Goal: Task Accomplishment & Management: Manage account settings

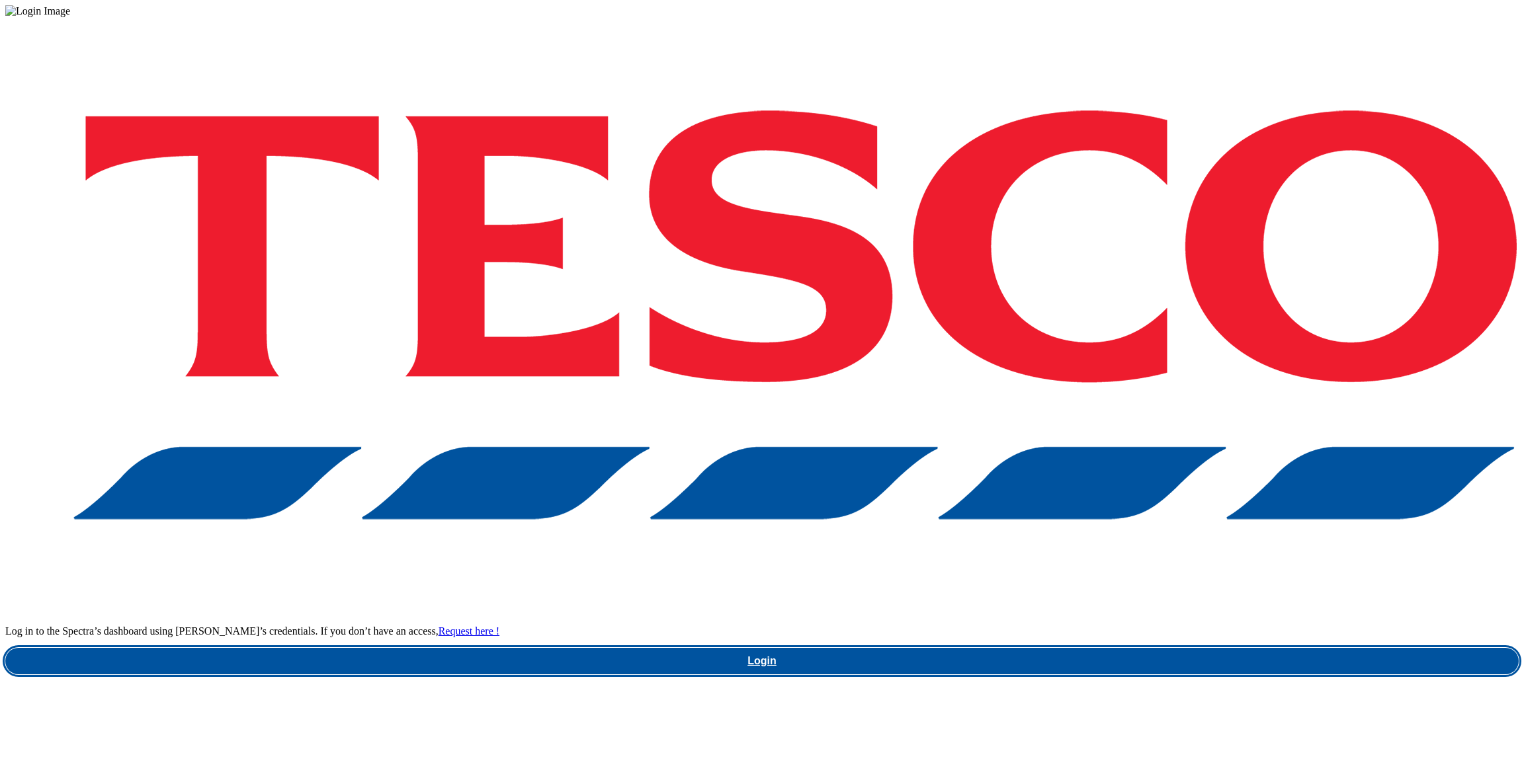
click at [1114, 648] on link "Login" at bounding box center [762, 661] width 1513 height 26
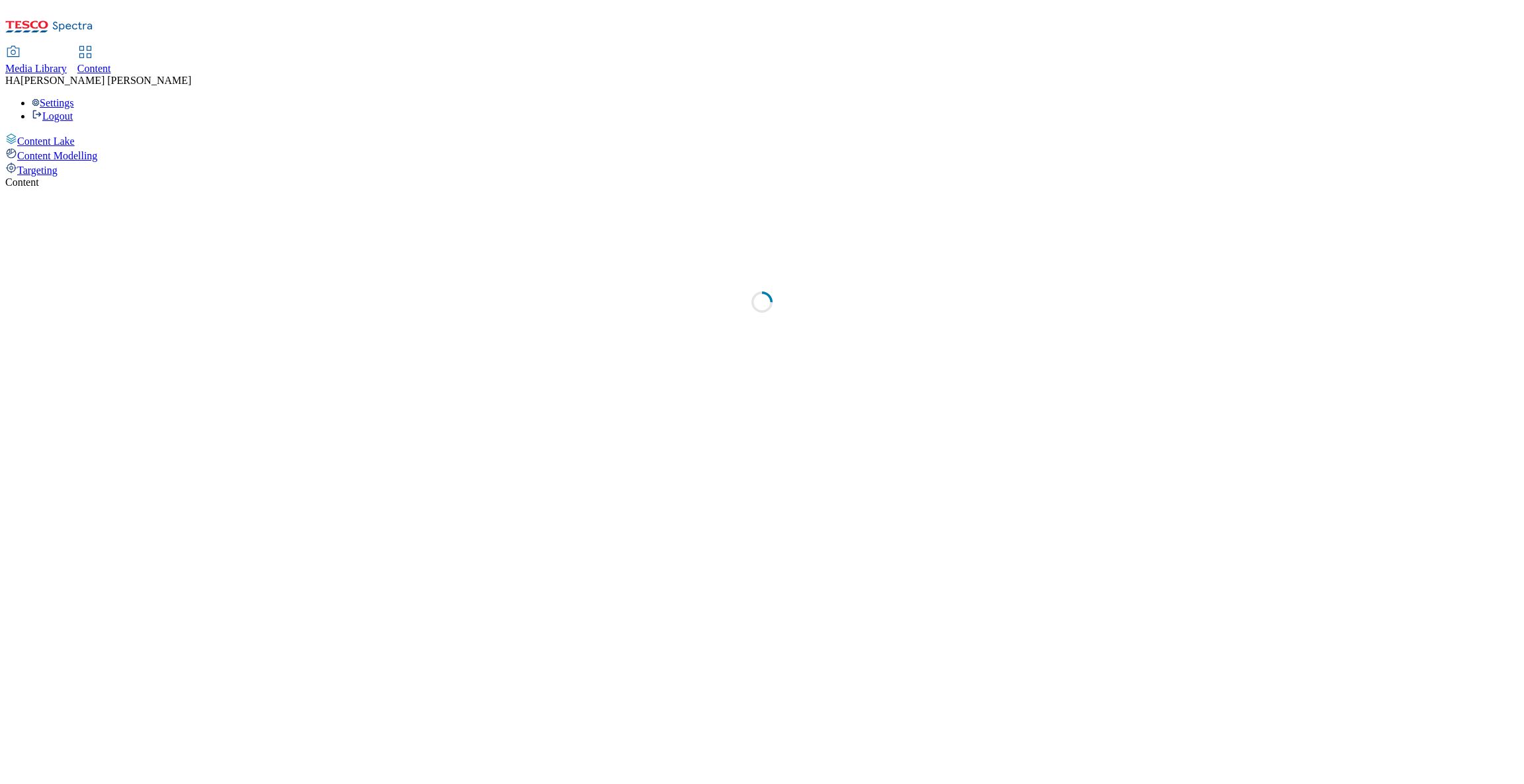
select select "ghs-[GEOGRAPHIC_DATA]"
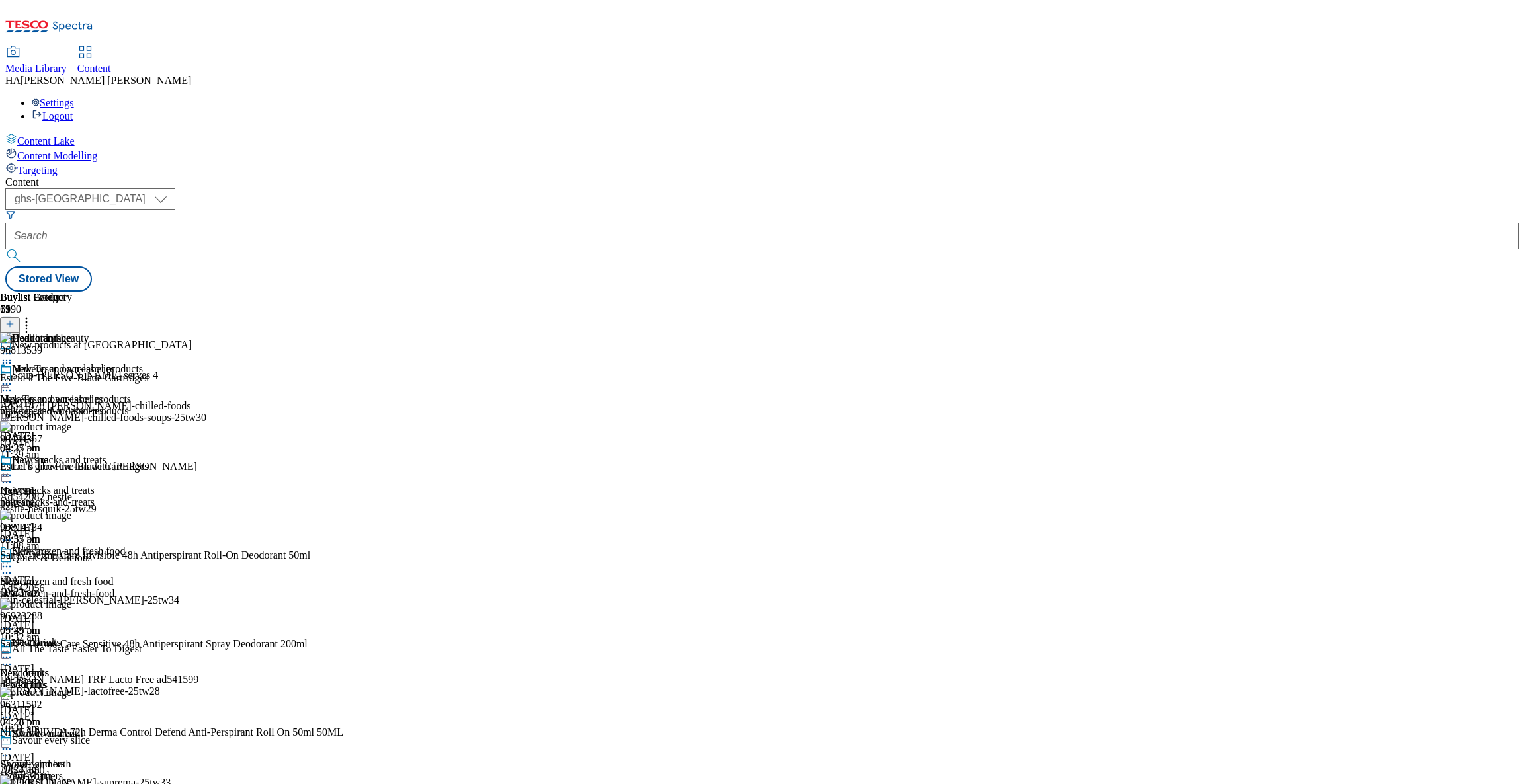
scroll to position [1524, 0]
click at [480, 292] on div "Content ( optional ) ghs-roi ghs-[GEOGRAPHIC_DATA] ghs-uk Stored View Buylist G…" at bounding box center [762, 234] width 1513 height 115
click at [1409, 292] on div "Buylist Group 6190 New products at Tesco Soup-[PERSON_NAME] serves 4 Ad541878 […" at bounding box center [762, 292] width 1513 height 0
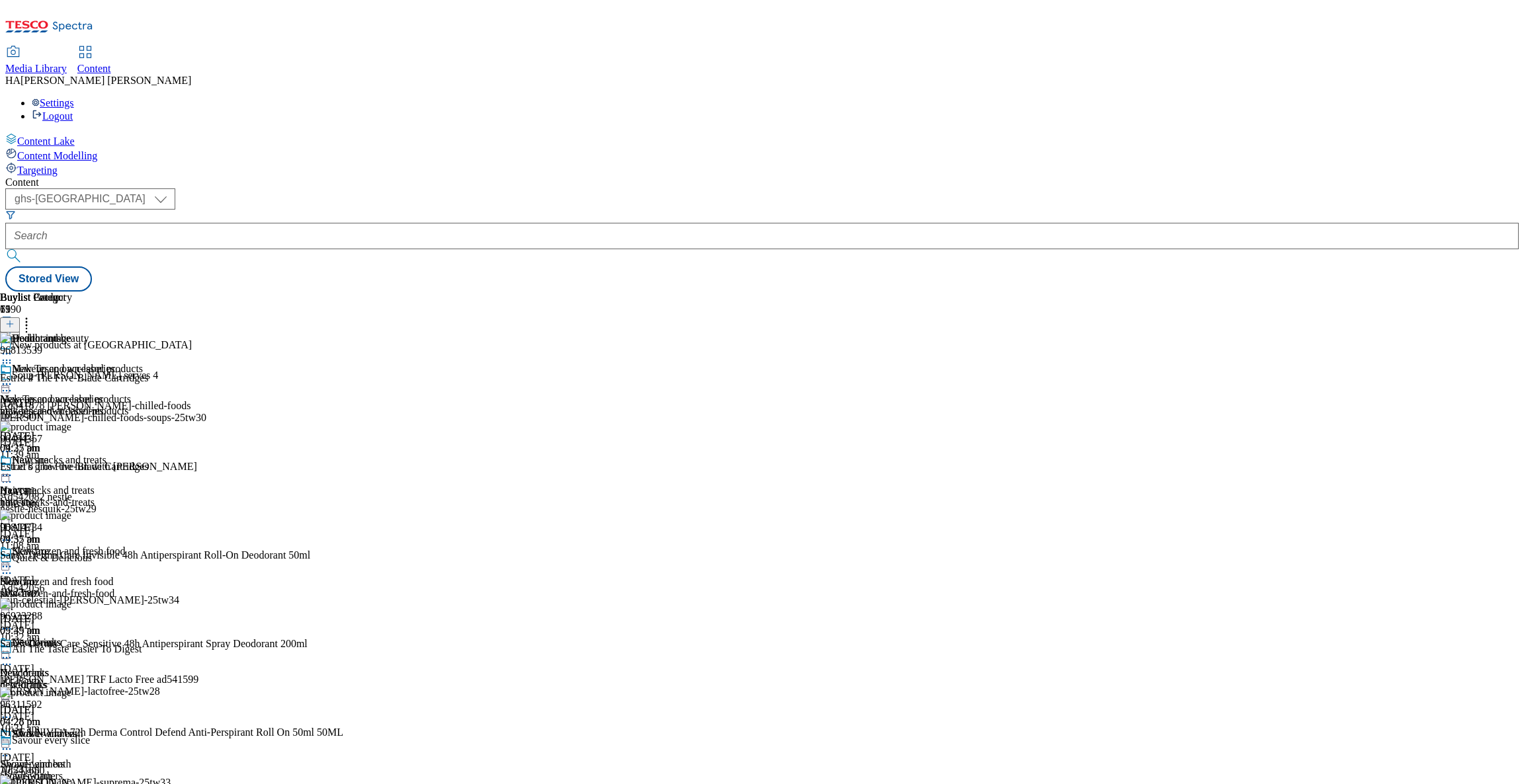
click at [82, 176] on div "Content Lake Content Modelling Targeting" at bounding box center [762, 154] width 1513 height 44
click at [113, 575] on span "New frozen and fresh food" at bounding box center [56, 581] width 113 height 12
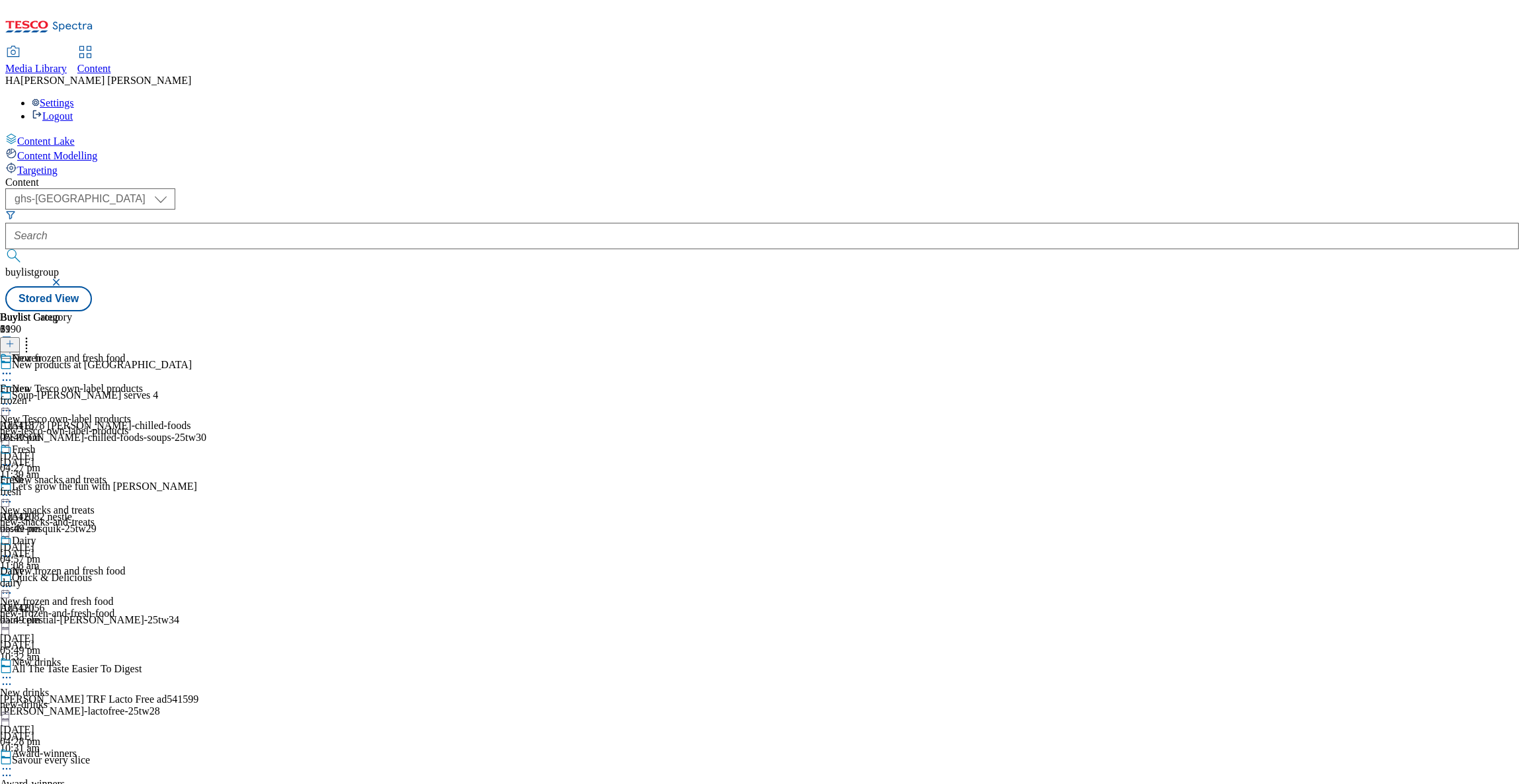
click at [13, 549] on icon at bounding box center [7, 556] width 13 height 13
click at [62, 575] on button "Edit" at bounding box center [44, 583] width 35 height 15
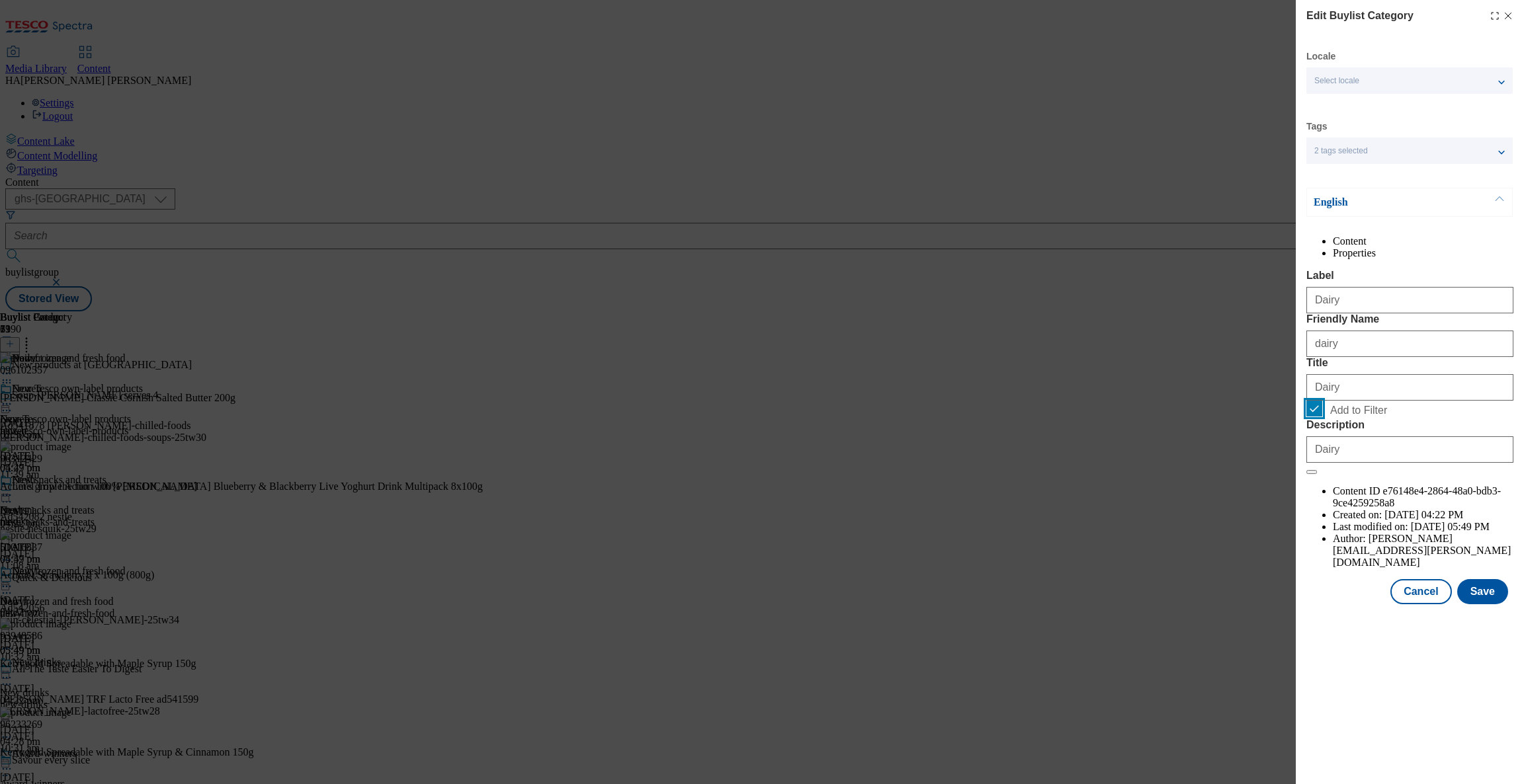
click at [1313, 416] on input "Add to Filter" at bounding box center [1315, 408] width 16 height 16
checkbox input "false"
click at [1486, 604] on button "Save" at bounding box center [1482, 591] width 51 height 25
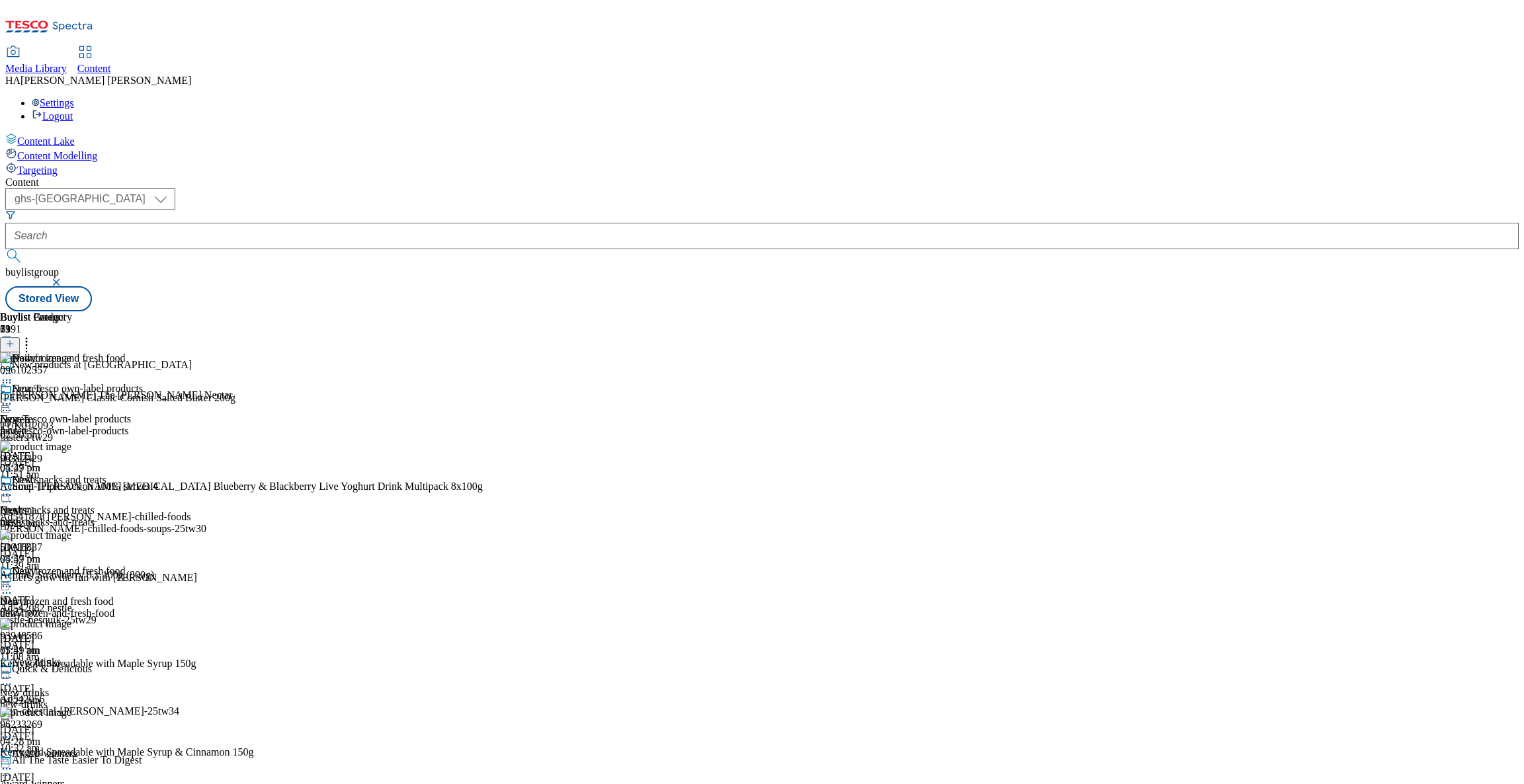
scroll to position [201, 0]
click at [13, 579] on icon at bounding box center [7, 586] width 13 height 13
click at [83, 731] on span "Un-publish" at bounding box center [62, 736] width 42 height 10
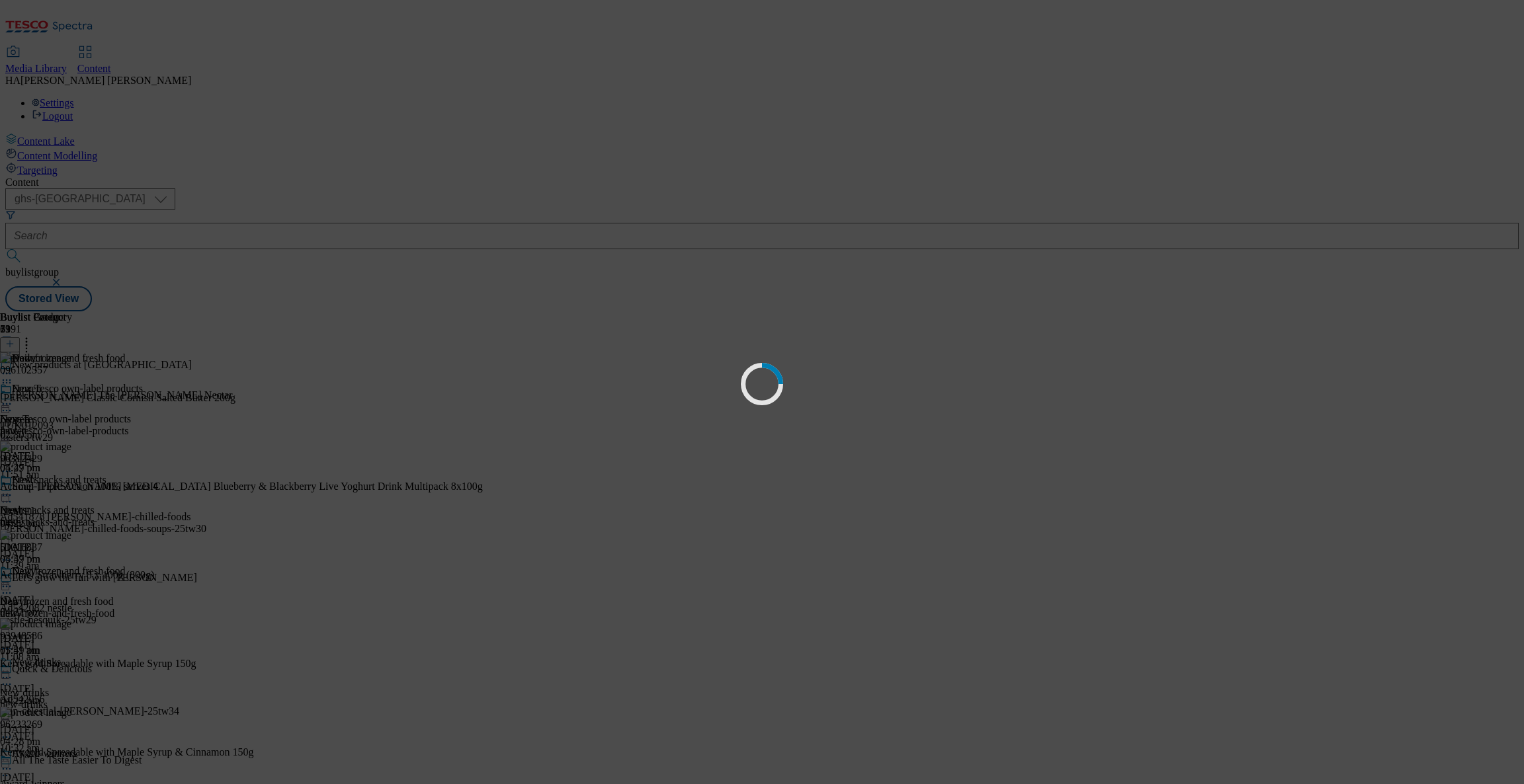
scroll to position [0, 0]
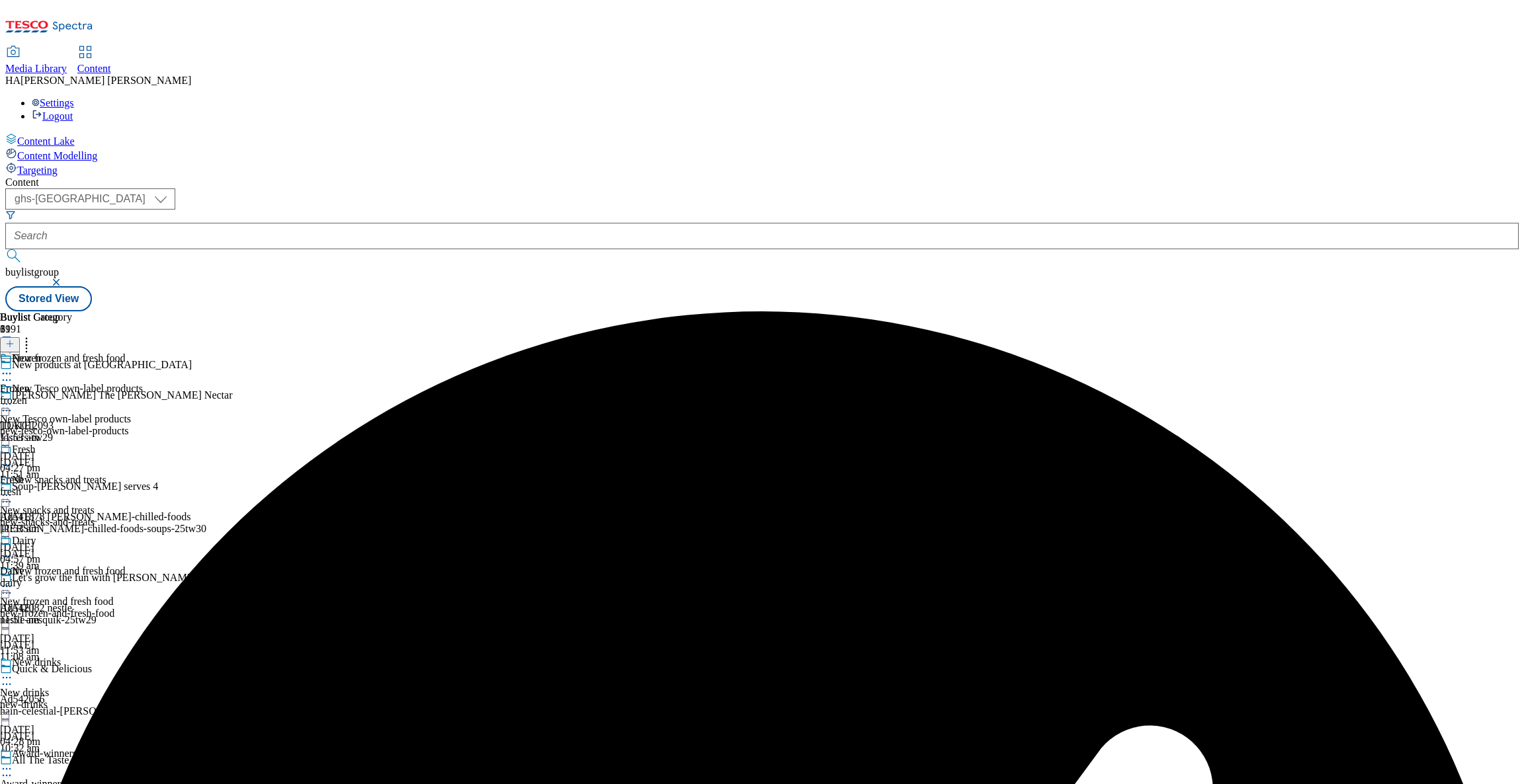
click at [13, 579] on icon at bounding box center [7, 586] width 13 height 13
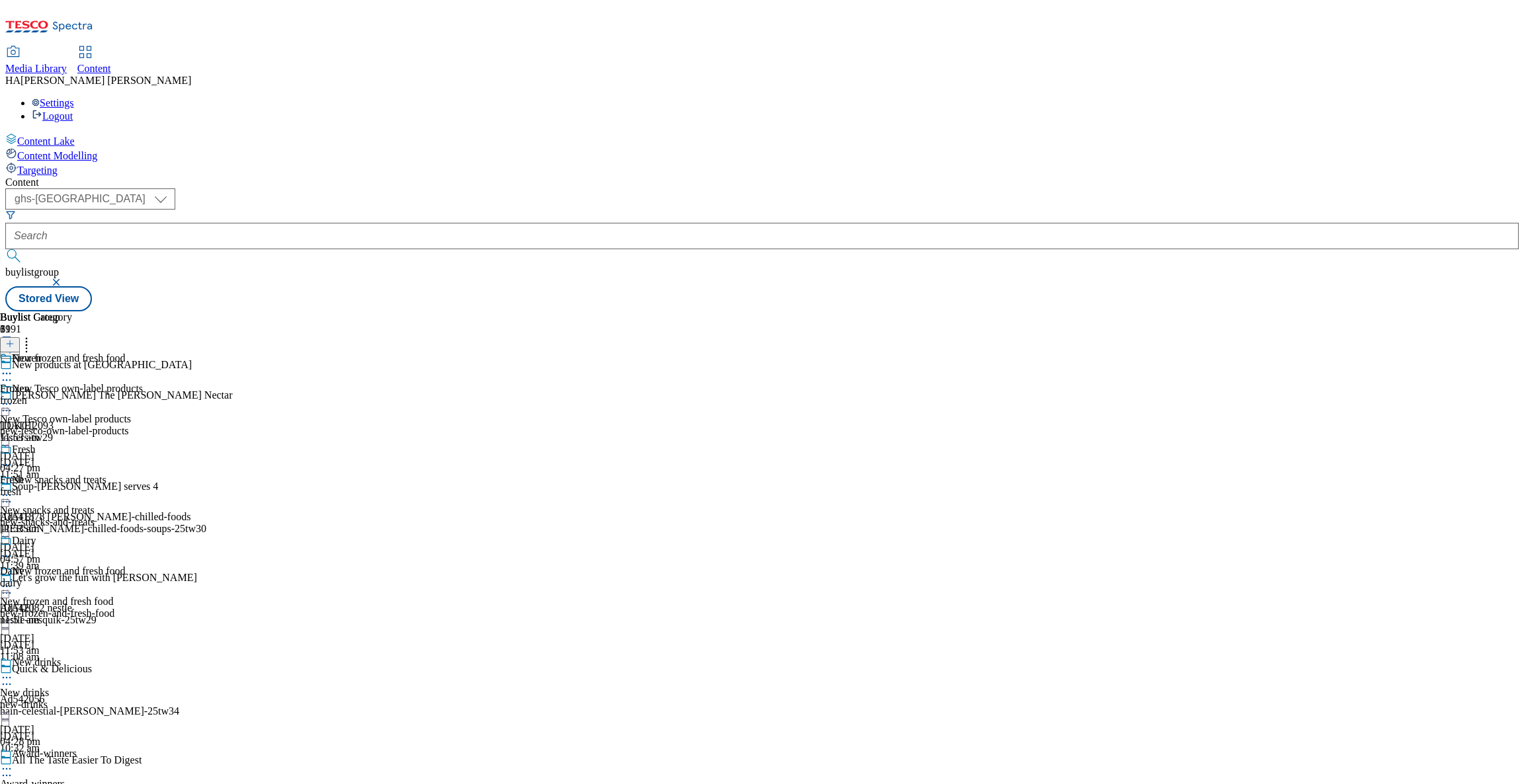
scroll to position [165, 0]
click at [13, 579] on icon at bounding box center [7, 586] width 13 height 13
click at [70, 716] on span "Publish" at bounding box center [55, 720] width 29 height 10
click at [49, 687] on span "New drinks" at bounding box center [24, 693] width 49 height 12
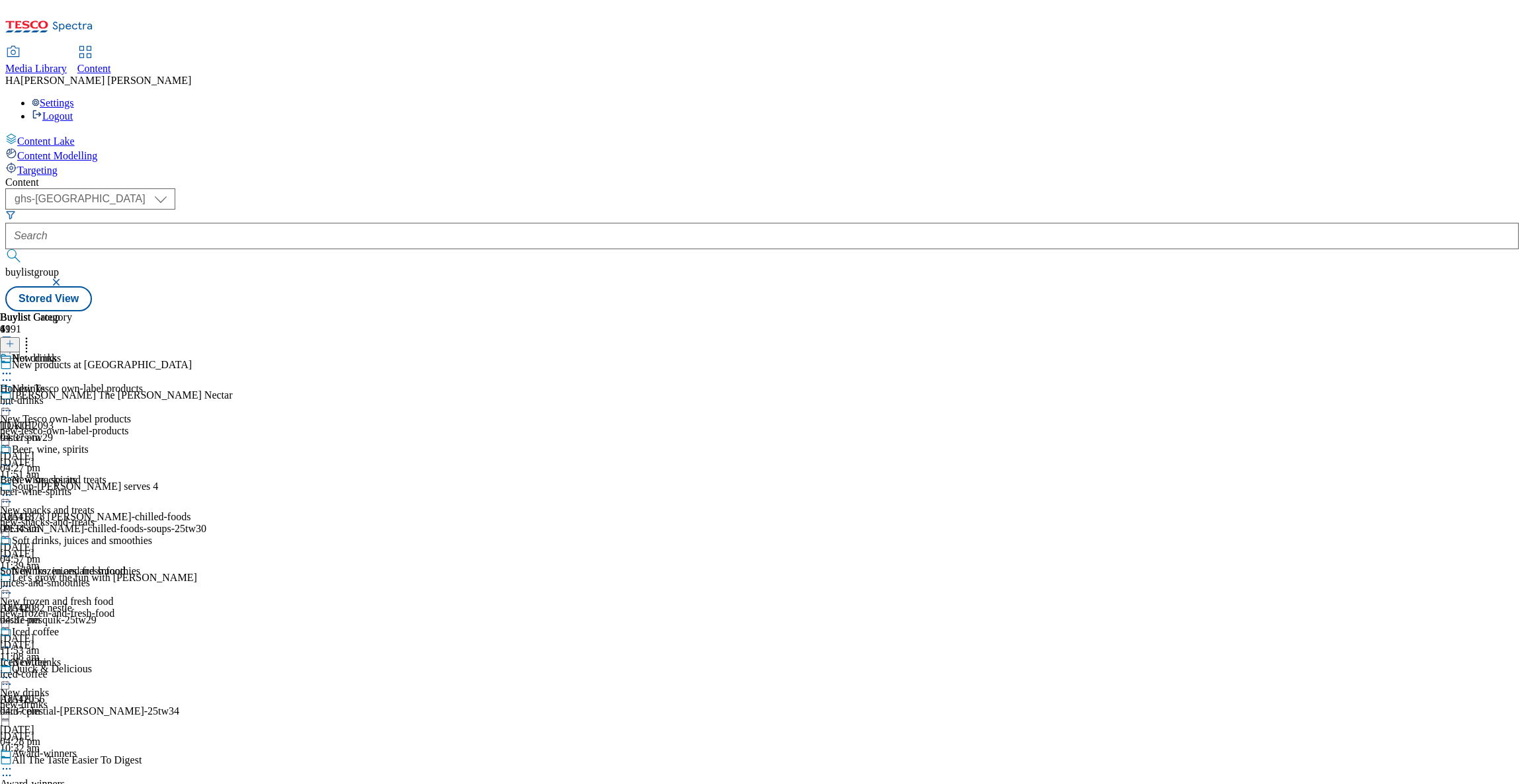
click at [152, 486] on div "beer-wine-spirits" at bounding box center [76, 492] width 152 height 12
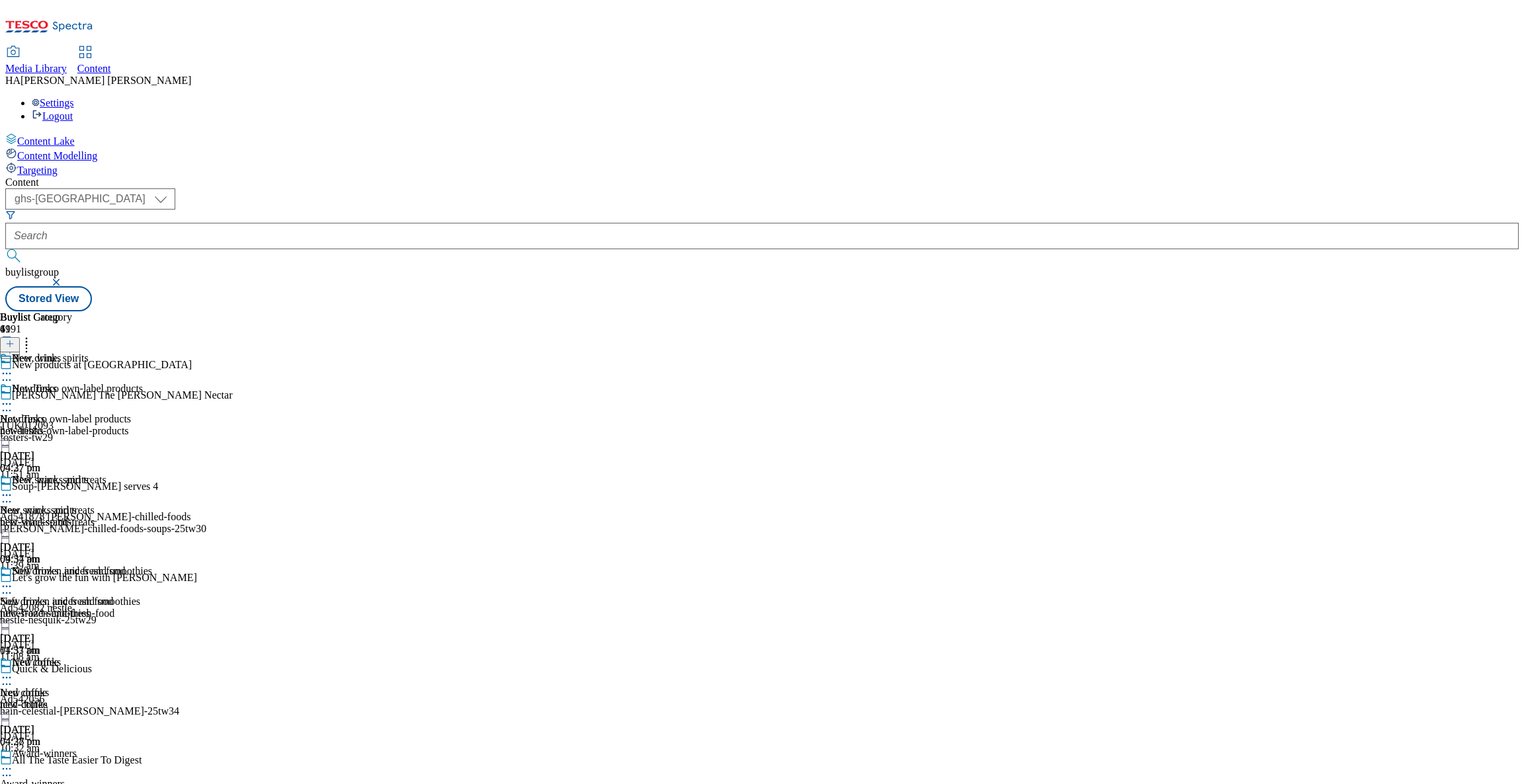
click at [152, 474] on div "Beer, wine, spirits Beer, wine, spirits beer-wine-spirits [DATE] 09:34 am" at bounding box center [76, 520] width 152 height 91
click at [152, 425] on div "hot-drinks" at bounding box center [76, 431] width 152 height 12
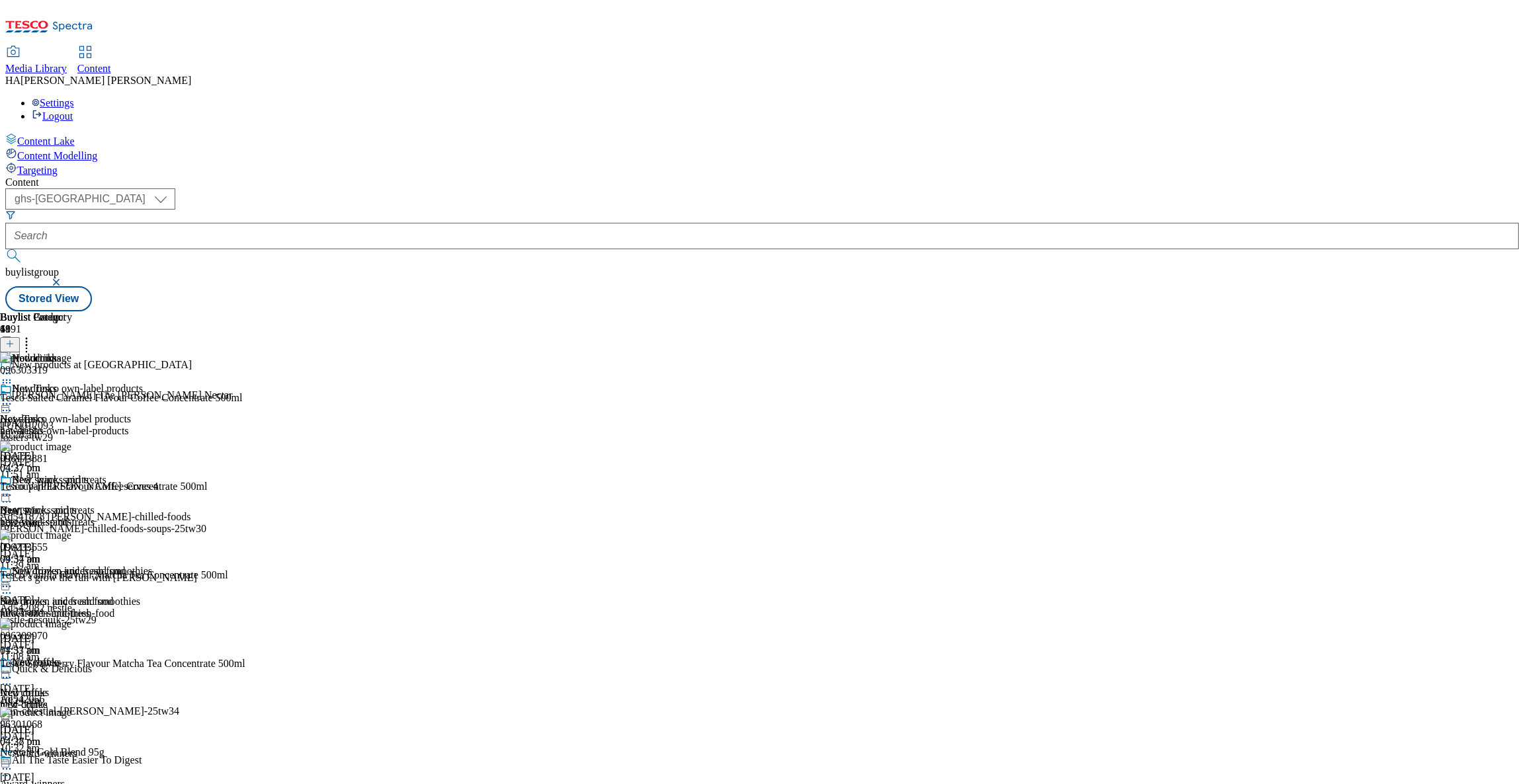
click at [152, 516] on div "beer-wine-spirits" at bounding box center [76, 522] width 152 height 12
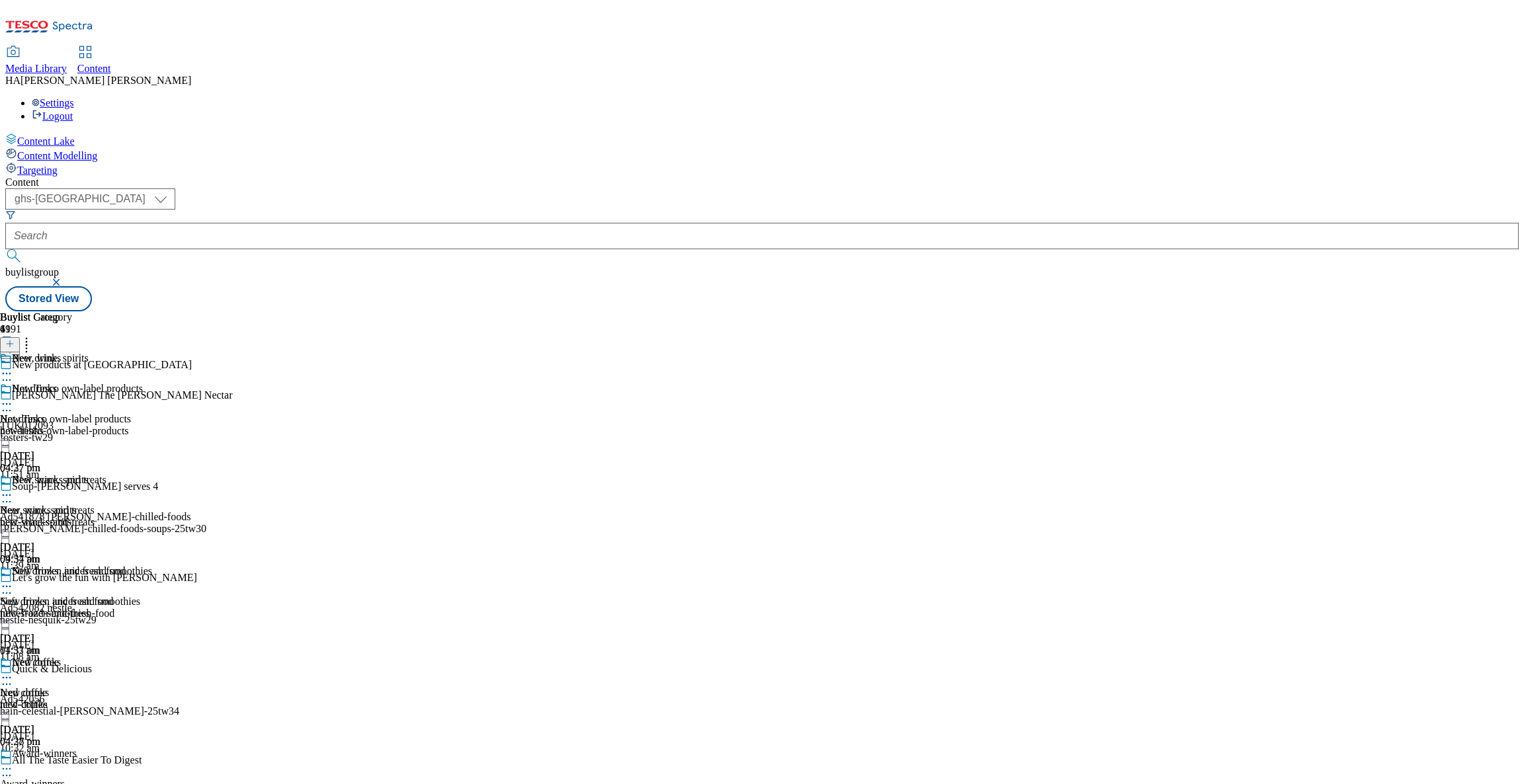
click at [152, 565] on div "Soft drinks, juices and smoothies Soft drinks, juices and smoothies juices-and-…" at bounding box center [76, 611] width 152 height 91
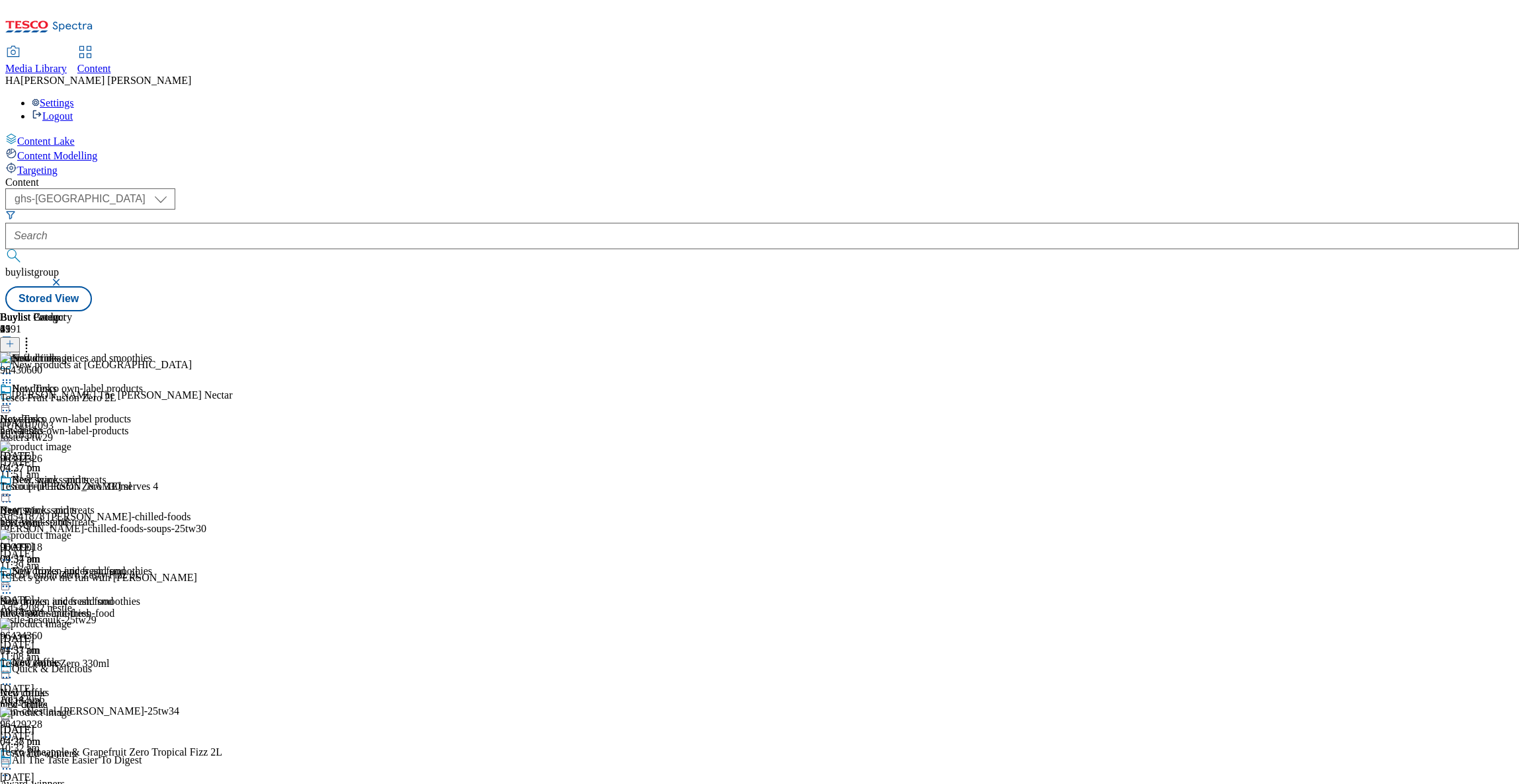
click at [152, 516] on div "beer-wine-spirits" at bounding box center [76, 522] width 152 height 12
click at [89, 474] on span "Beer, wine, spirits" at bounding box center [50, 482] width 77 height 15
click at [152, 425] on div "hot-drinks" at bounding box center [76, 431] width 152 height 12
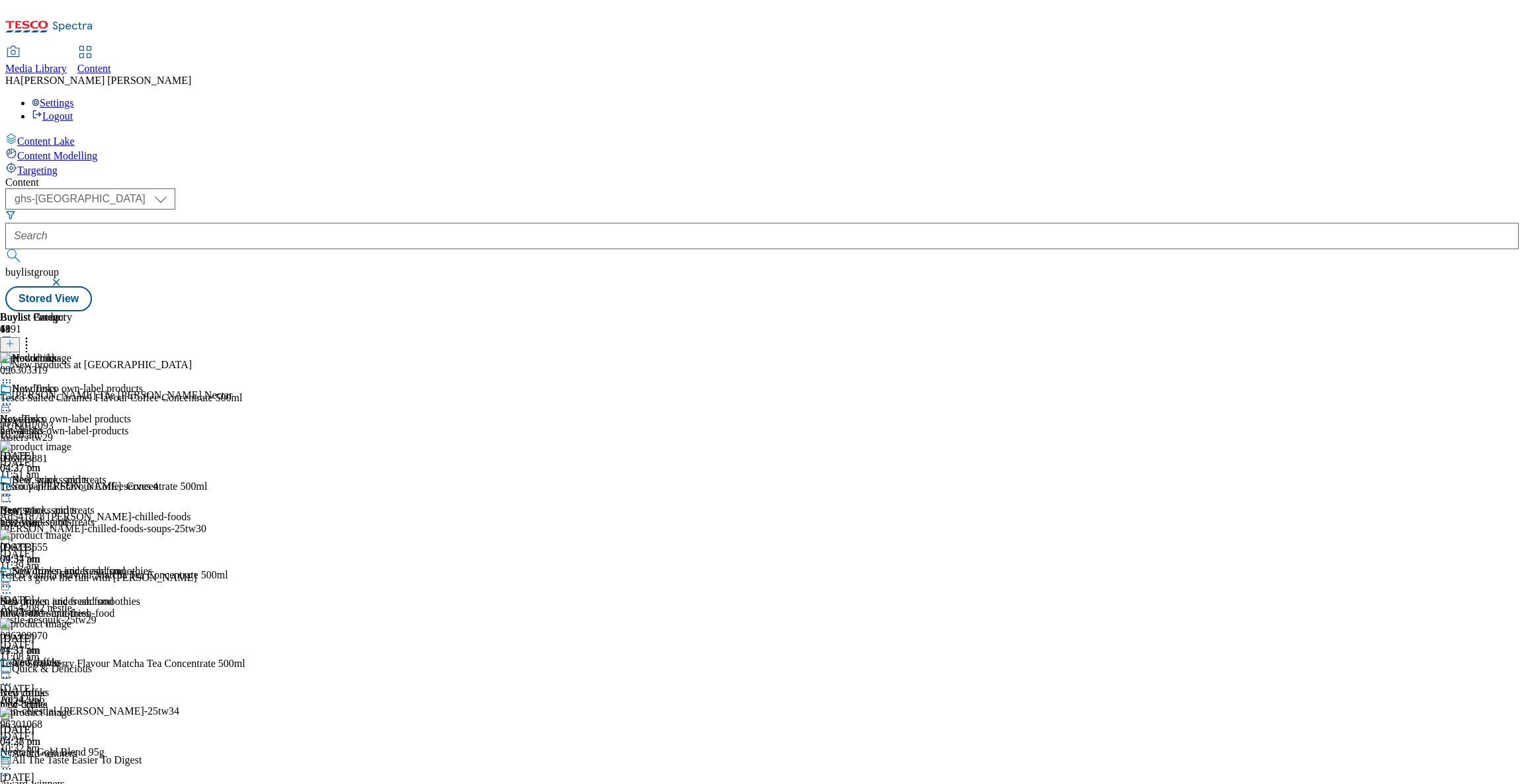
click at [13, 397] on icon at bounding box center [7, 404] width 13 height 13
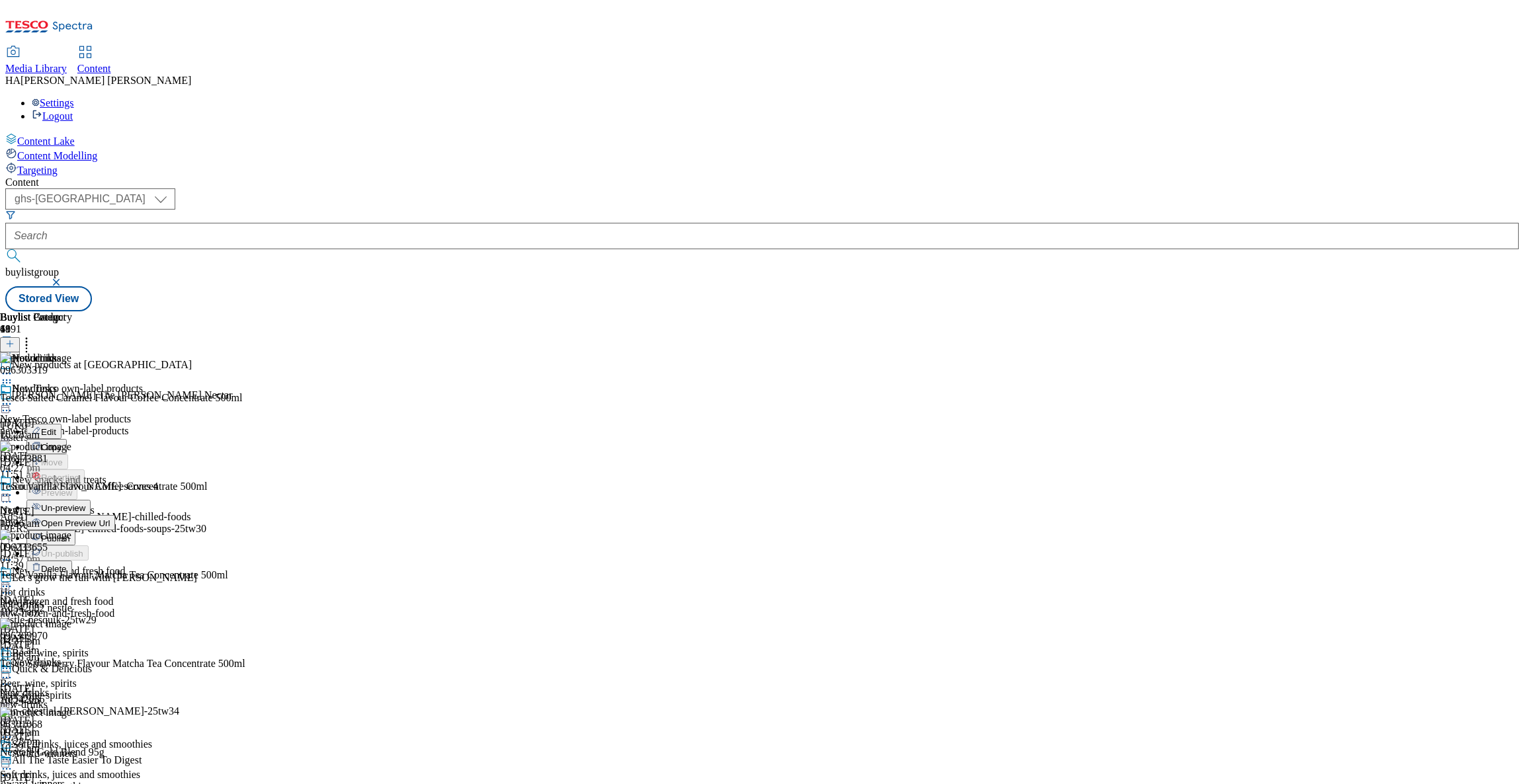
click at [56, 427] on span "Edit" at bounding box center [48, 432] width 15 height 10
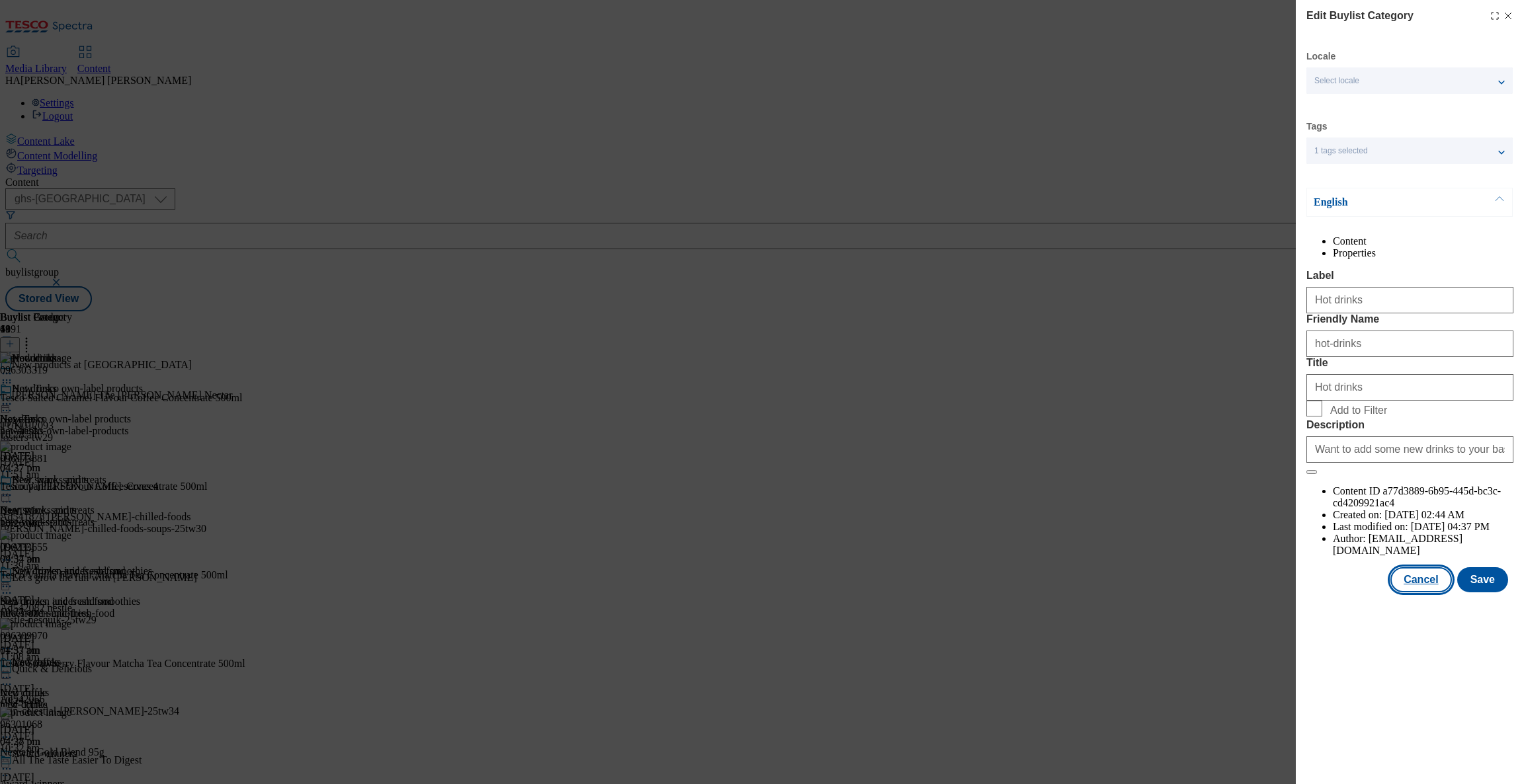
click at [1427, 592] on button "Cancel" at bounding box center [1421, 579] width 61 height 25
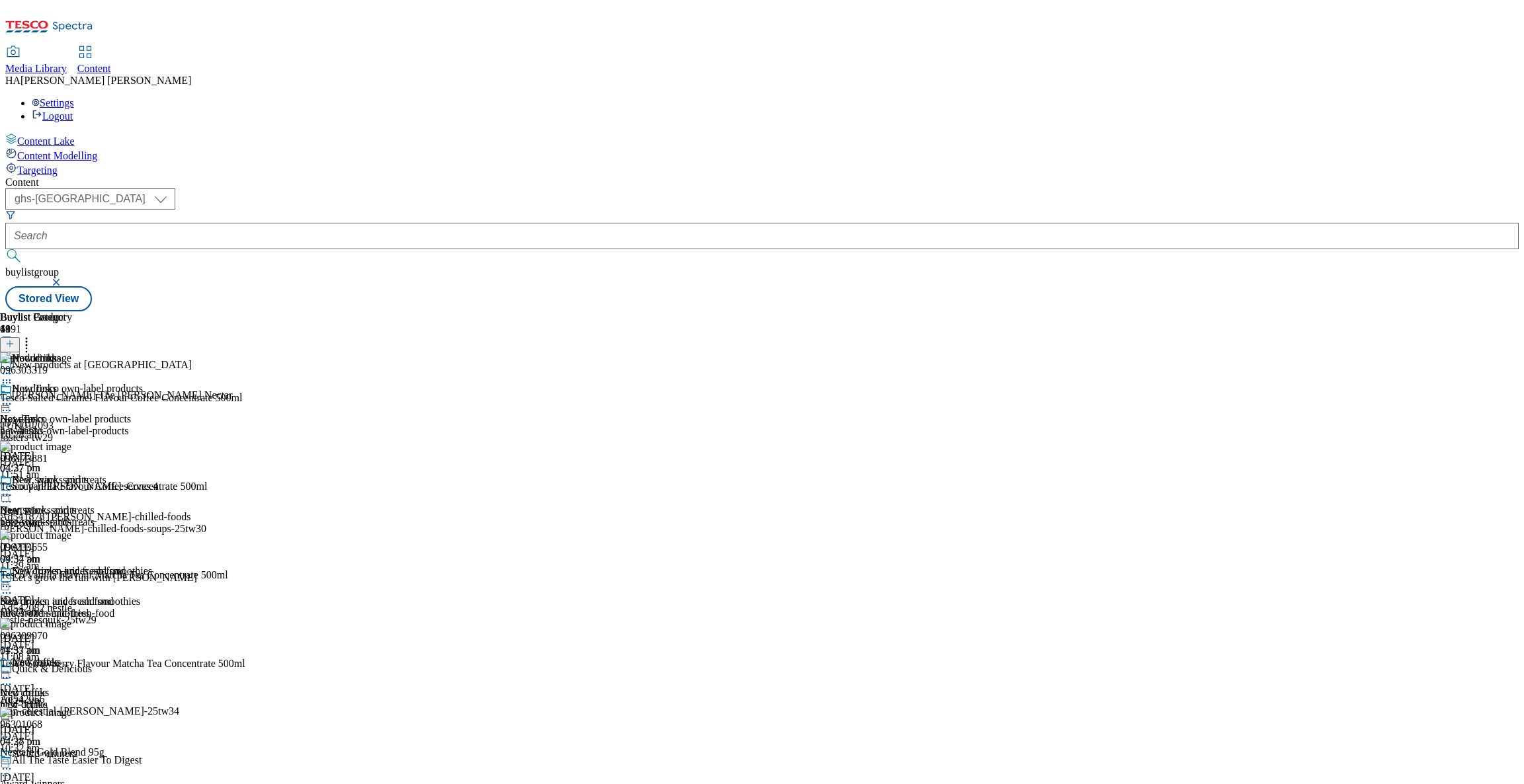
click at [152, 474] on div "Beer, wine, spirits" at bounding box center [76, 489] width 152 height 30
click at [152, 516] on div "beer-wine-spirits" at bounding box center [76, 522] width 152 height 12
click at [1429, 311] on div "Buylist Group 6191 New products at Tesco [PERSON_NAME] The [PERSON_NAME] Nectar…" at bounding box center [762, 311] width 1513 height 0
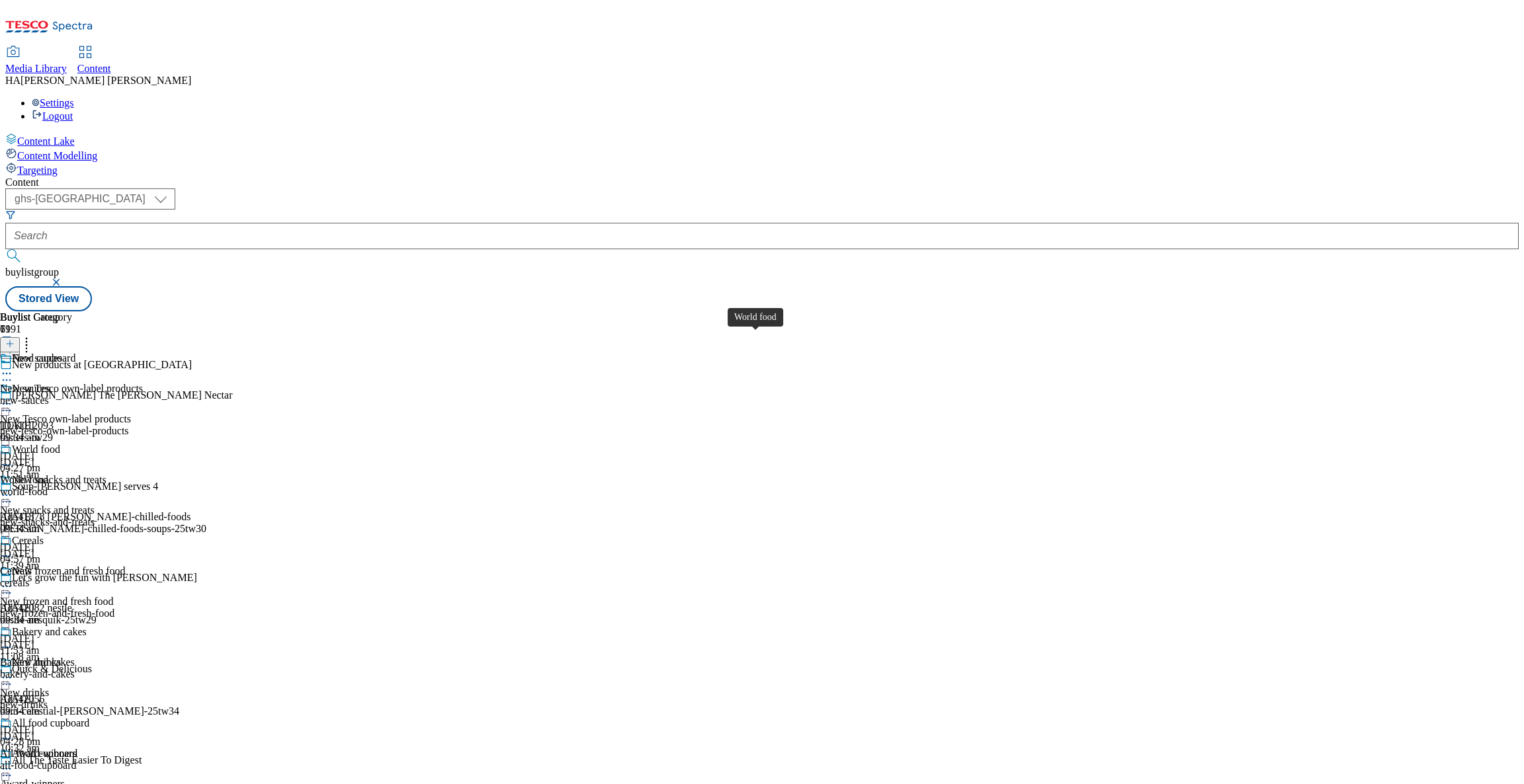
click at [60, 443] on span "World food" at bounding box center [36, 451] width 48 height 15
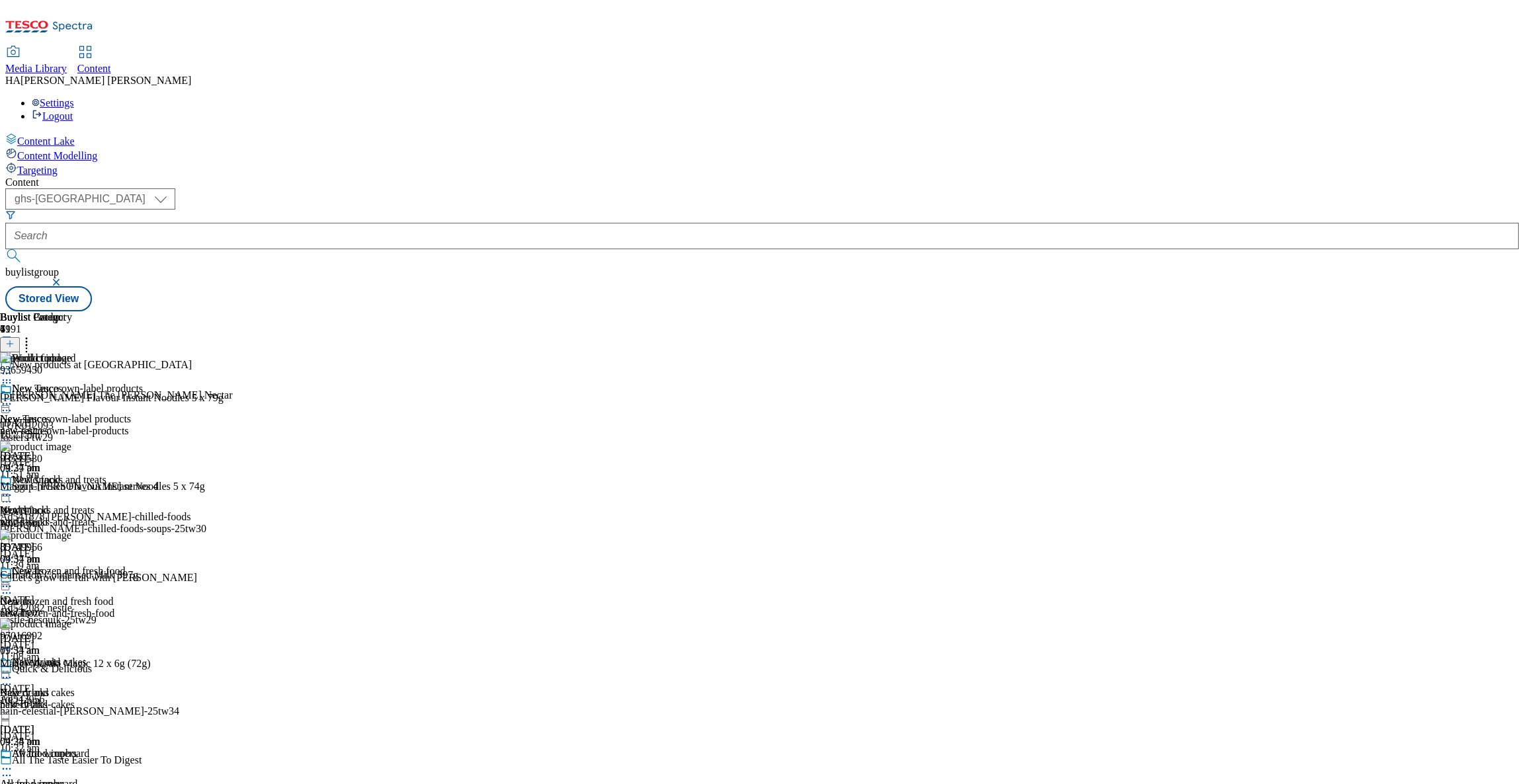
scroll to position [545, 0]
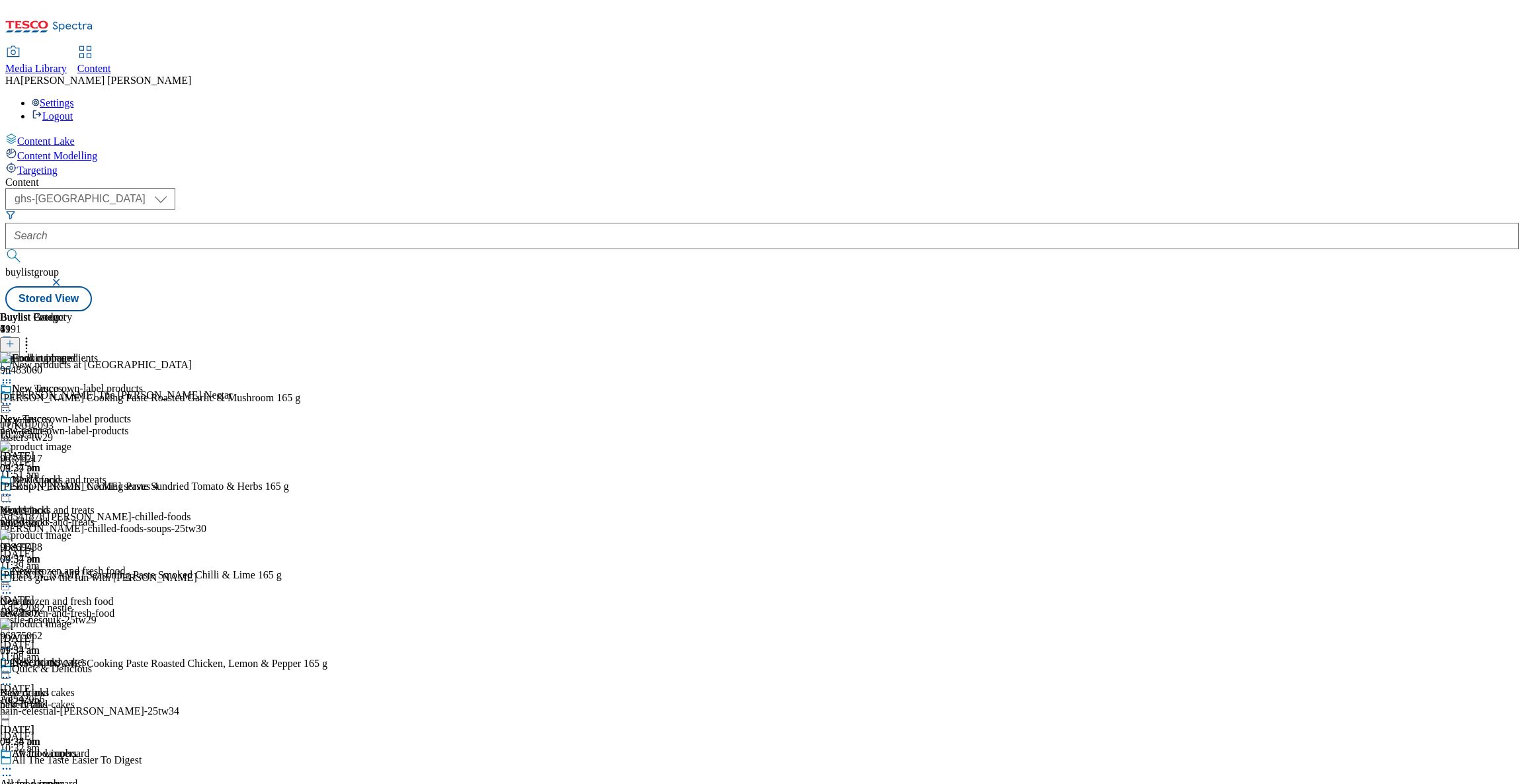
scroll to position [668, 0]
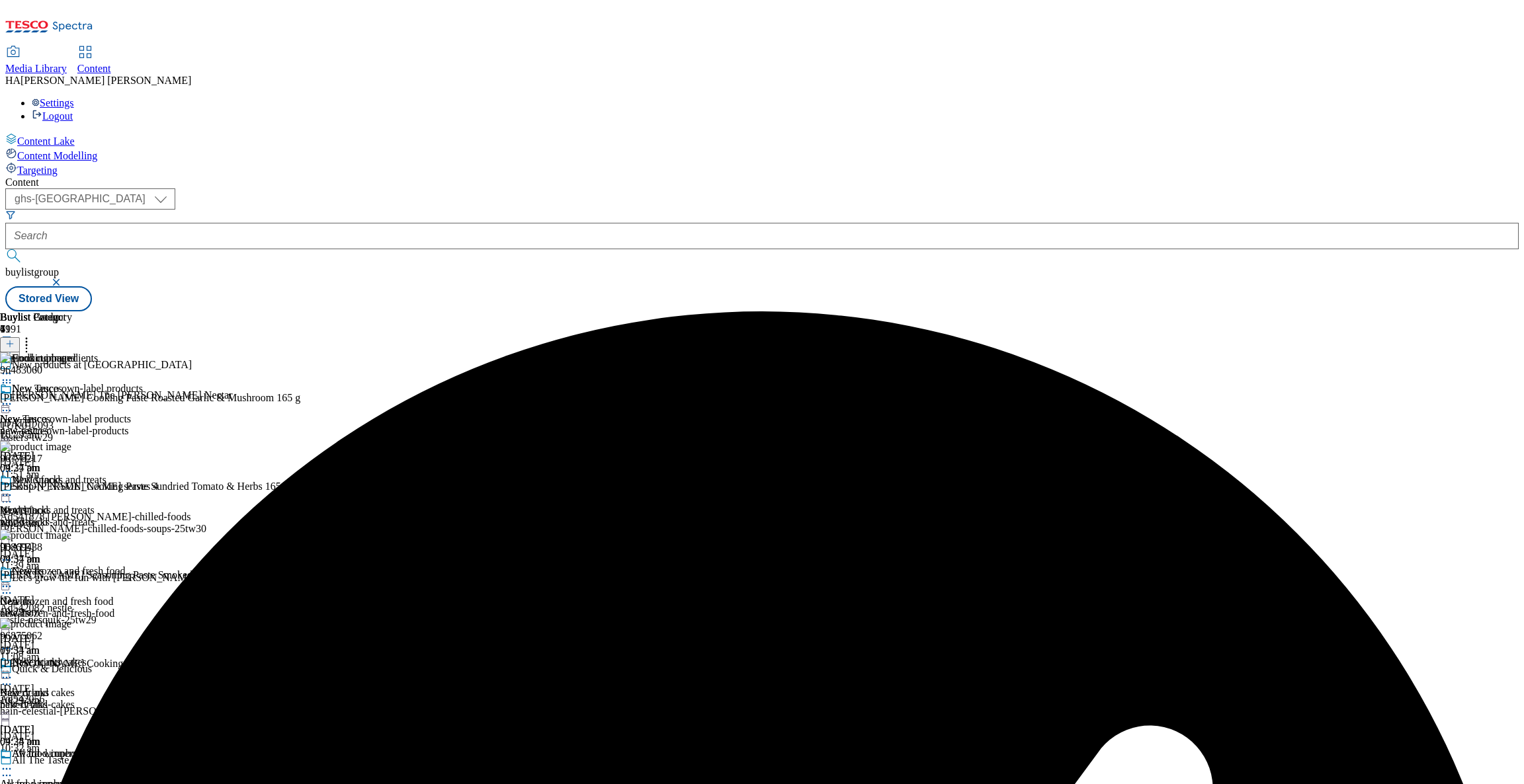
scroll to position [0, 0]
click at [13, 367] on icon at bounding box center [7, 374] width 13 height 13
click at [85, 473] on span "Un-preview" at bounding box center [63, 478] width 44 height 10
click at [13, 367] on icon at bounding box center [7, 374] width 13 height 13
click at [72, 457] on span "Preview" at bounding box center [56, 462] width 31 height 10
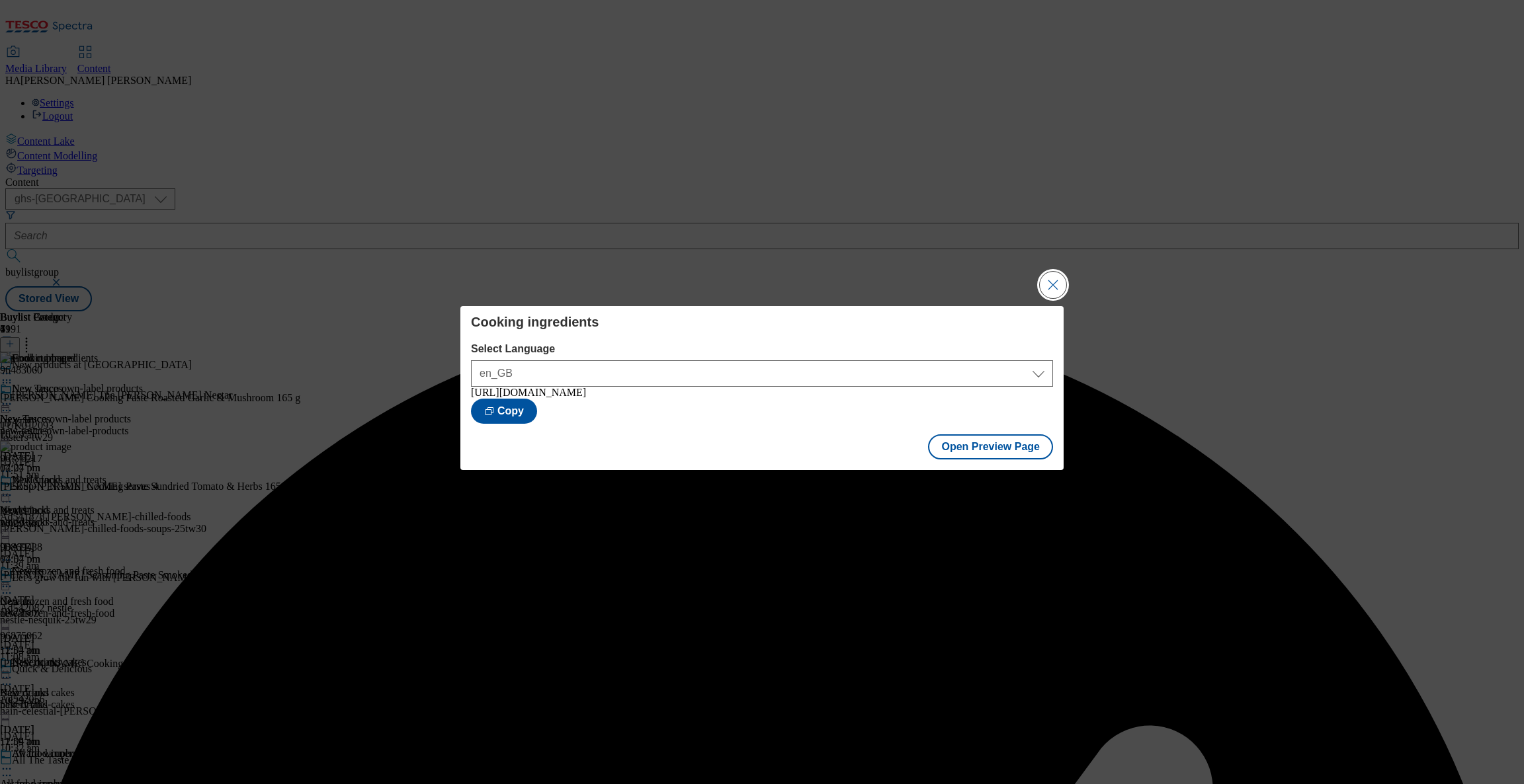
click at [1045, 284] on button "Close Modal" at bounding box center [1052, 284] width 26 height 26
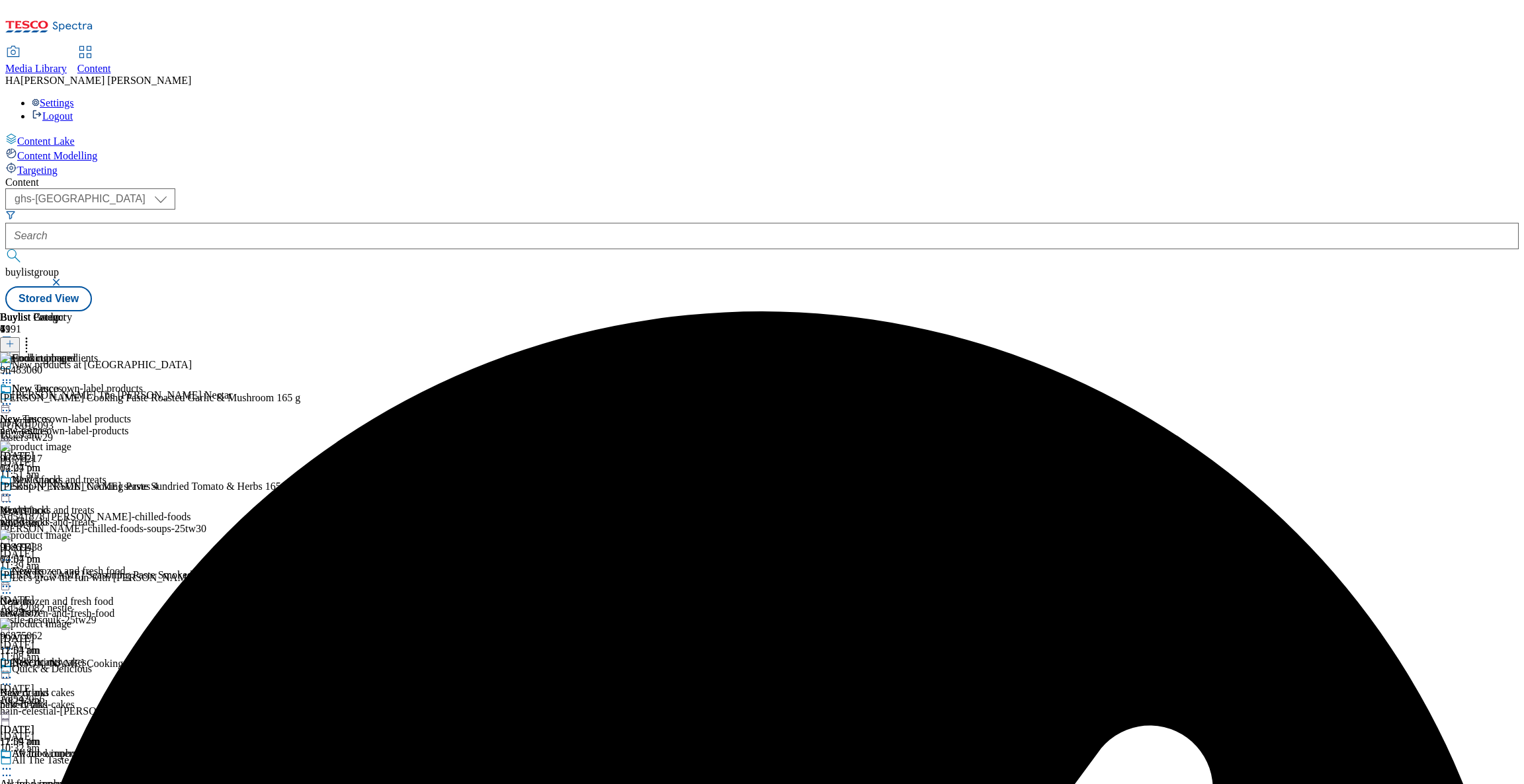
click at [13, 367] on icon at bounding box center [7, 374] width 13 height 13
click at [70, 503] on span "Publish" at bounding box center [55, 508] width 29 height 10
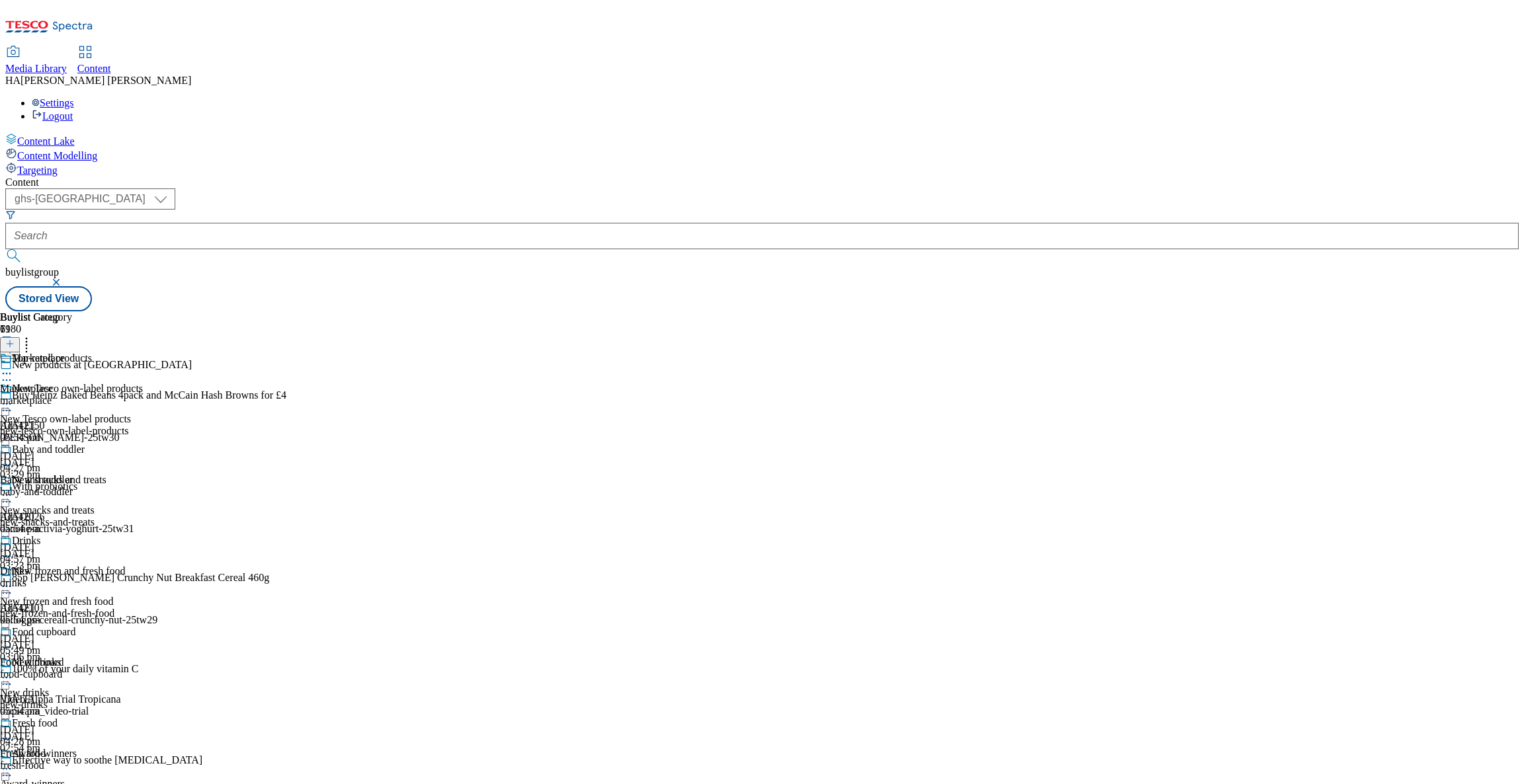
select select "ghs-[GEOGRAPHIC_DATA]"
click at [192, 359] on div "New products at Tesco" at bounding box center [102, 365] width 180 height 12
click at [143, 383] on div "New Tesco own-label products New Tesco own-label products new-tesco-own-label-p…" at bounding box center [71, 429] width 143 height 91
click at [119, 352] on div "New products New products new-products 24 Jul 2025 11:09 am" at bounding box center [60, 398] width 119 height 91
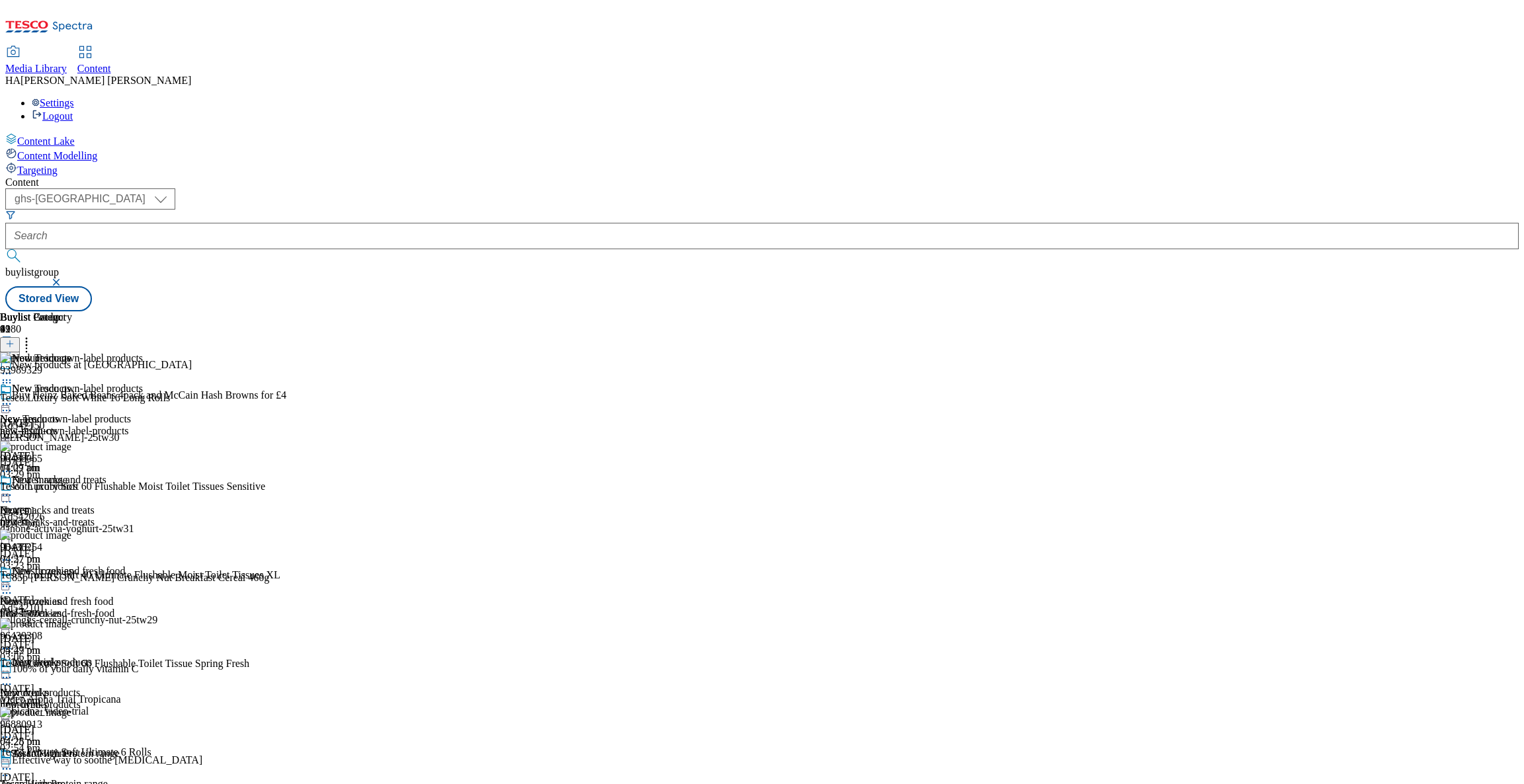
scroll to position [1467, 0]
